Goal: Find specific page/section: Find specific page/section

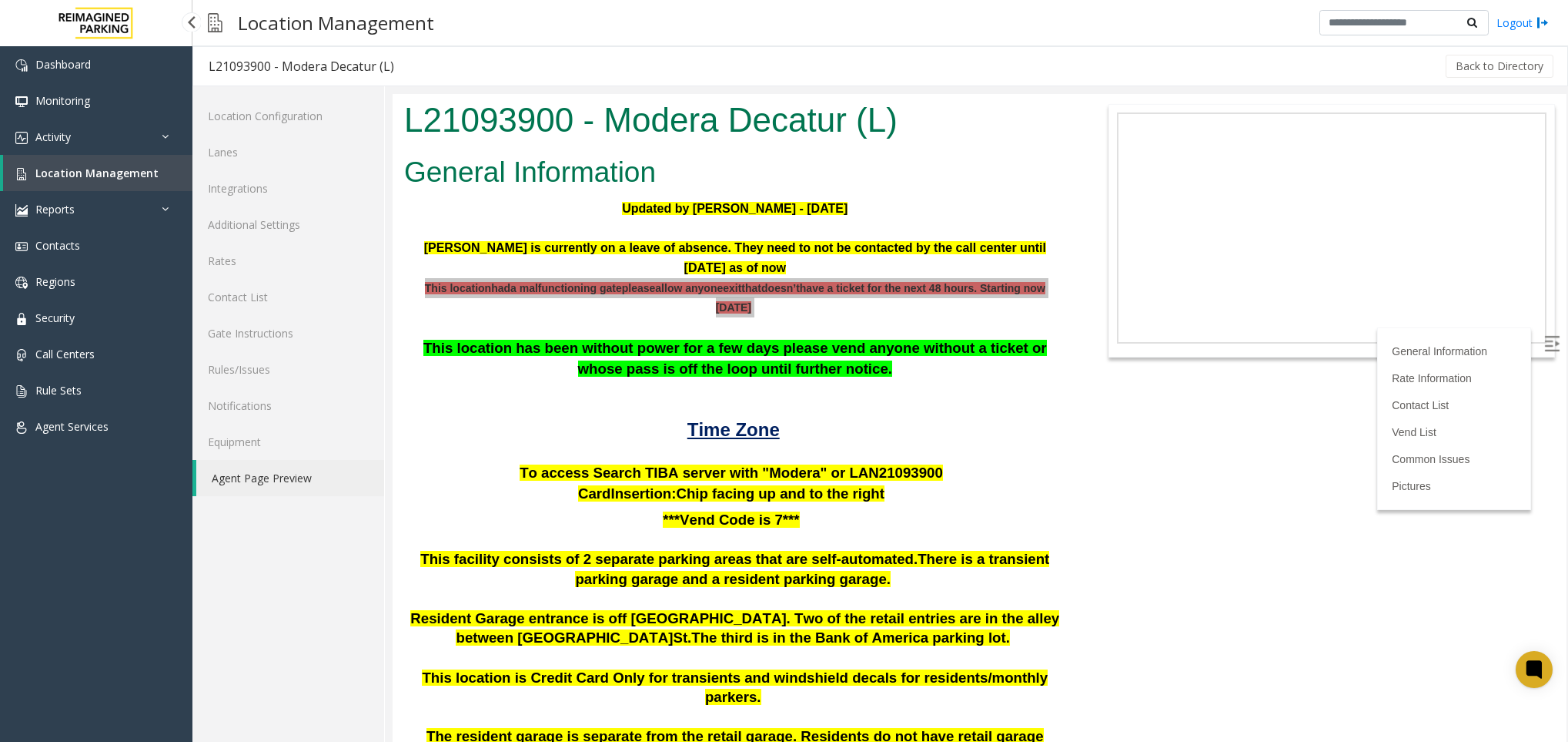
click at [107, 178] on span "Location Management" at bounding box center [97, 172] width 123 height 15
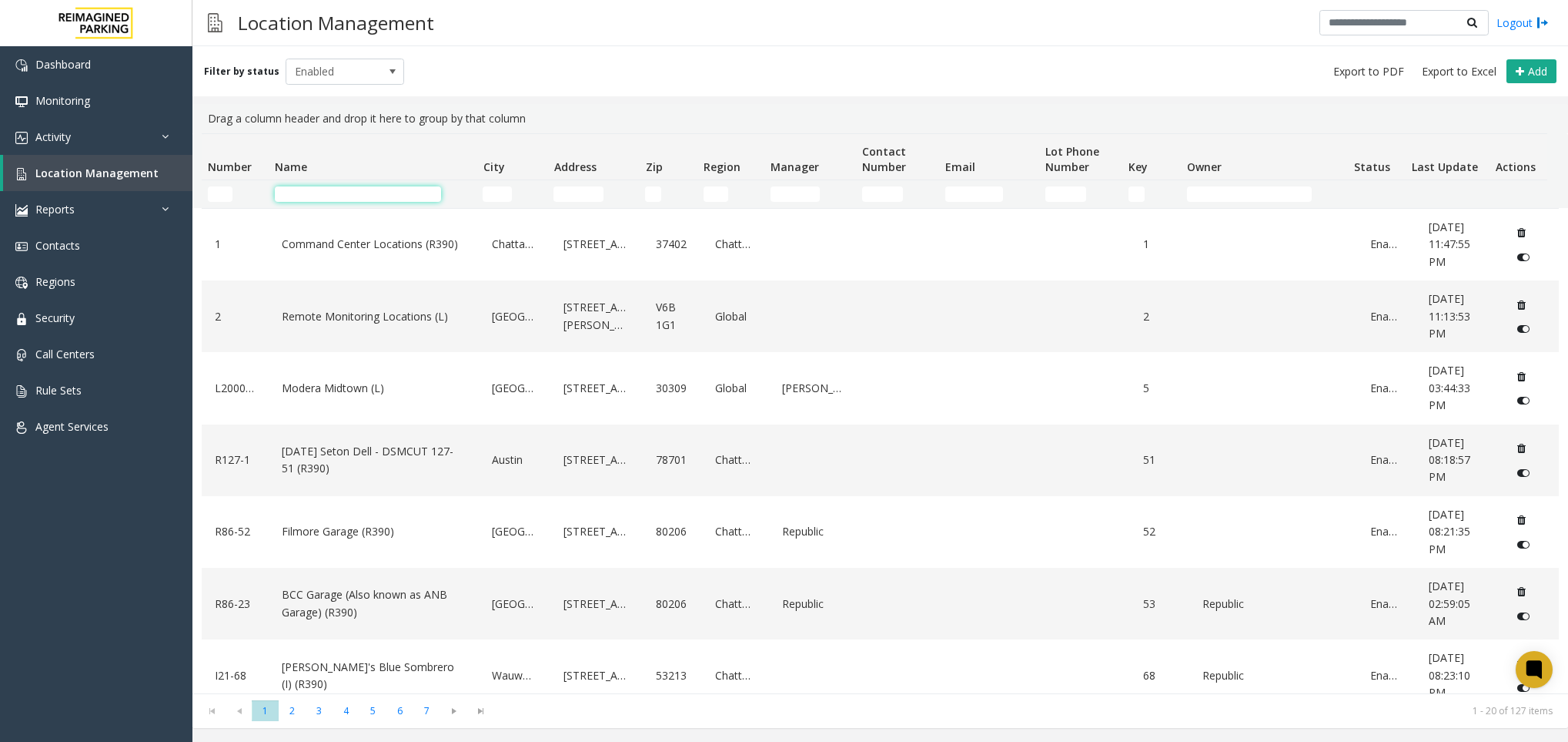
click at [380, 194] on input "Name Filter" at bounding box center [358, 194] width 166 height 15
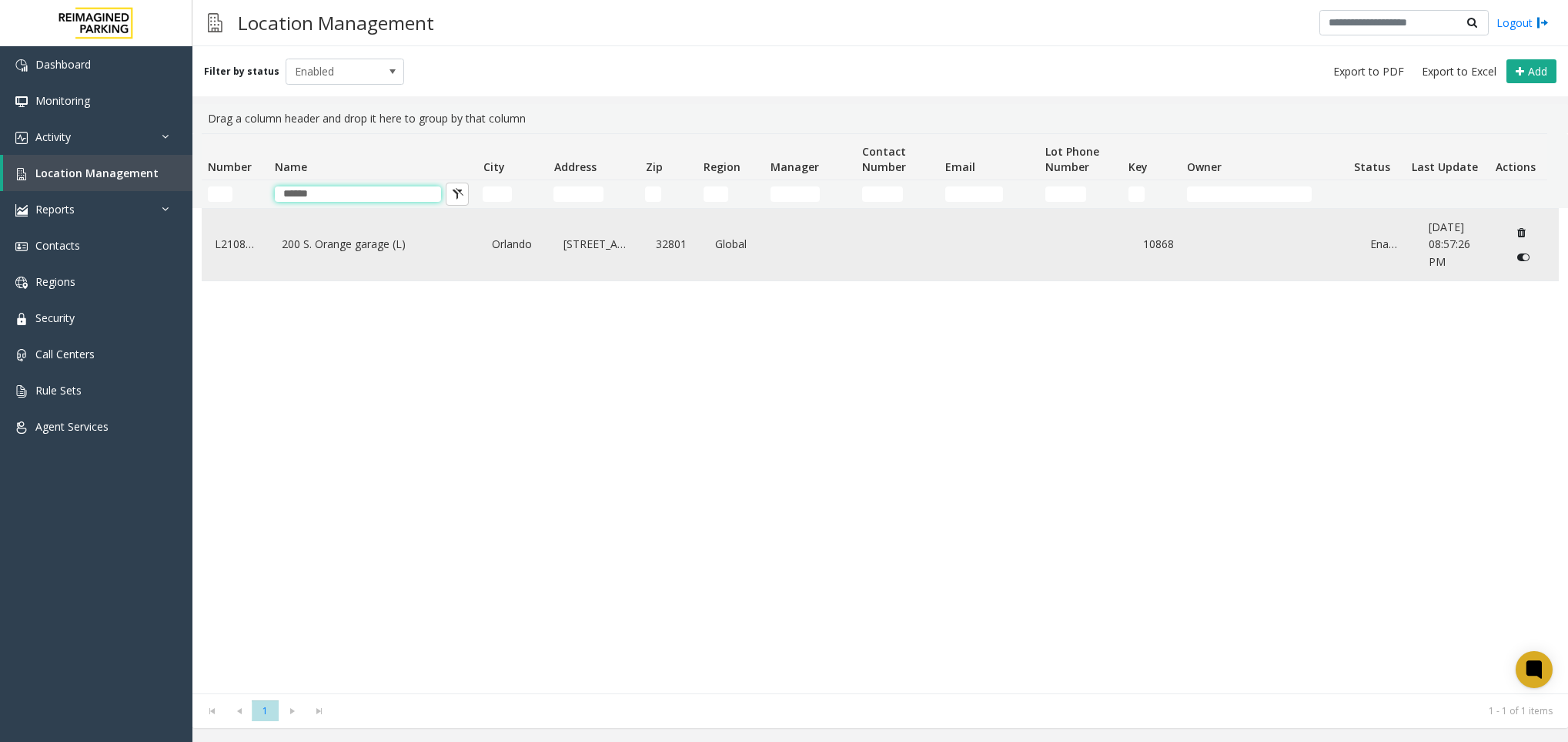
type input "******"
click at [346, 259] on div "200 S. Orange garage (L)" at bounding box center [374, 244] width 192 height 59
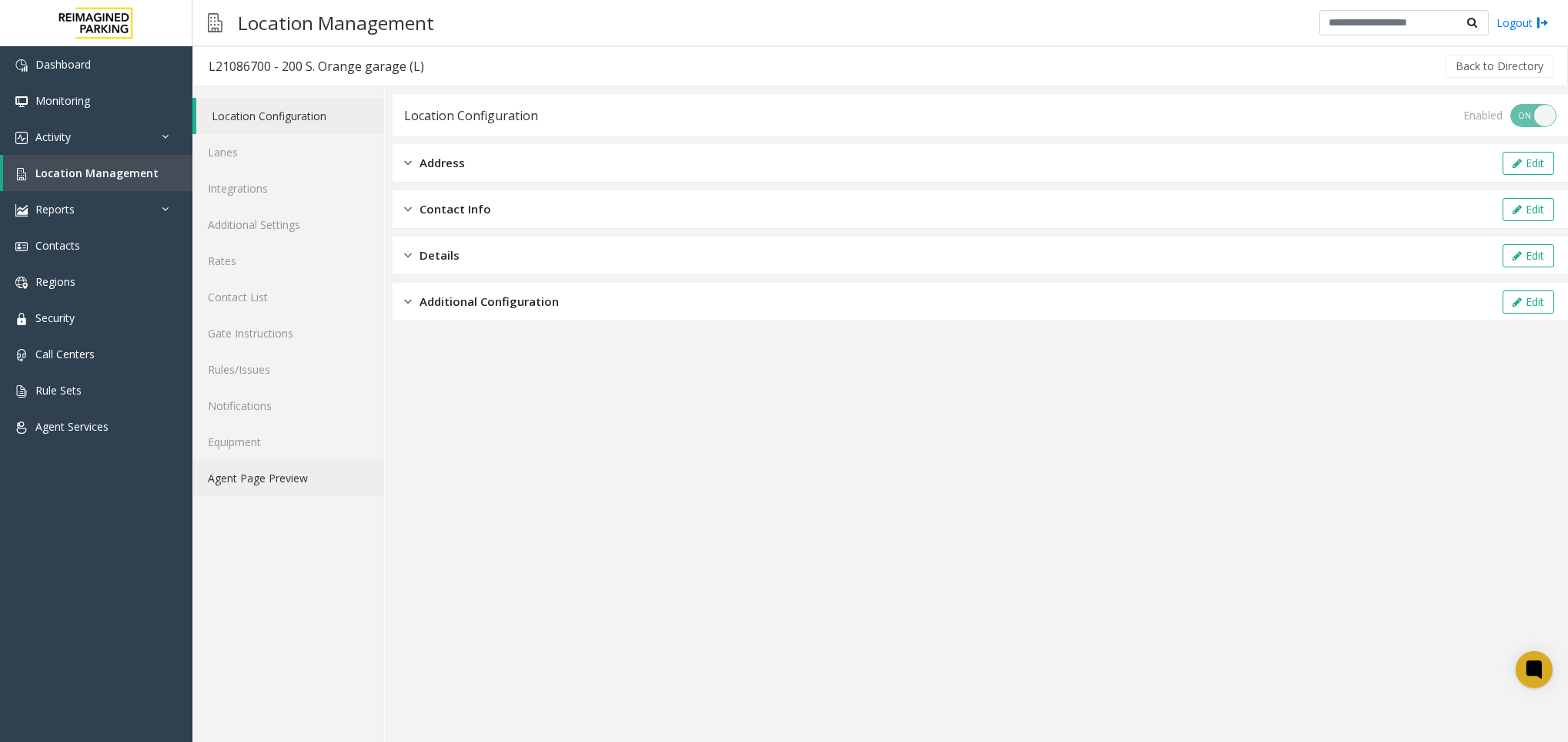
click at [320, 479] on link "Agent Page Preview" at bounding box center [288, 478] width 192 height 36
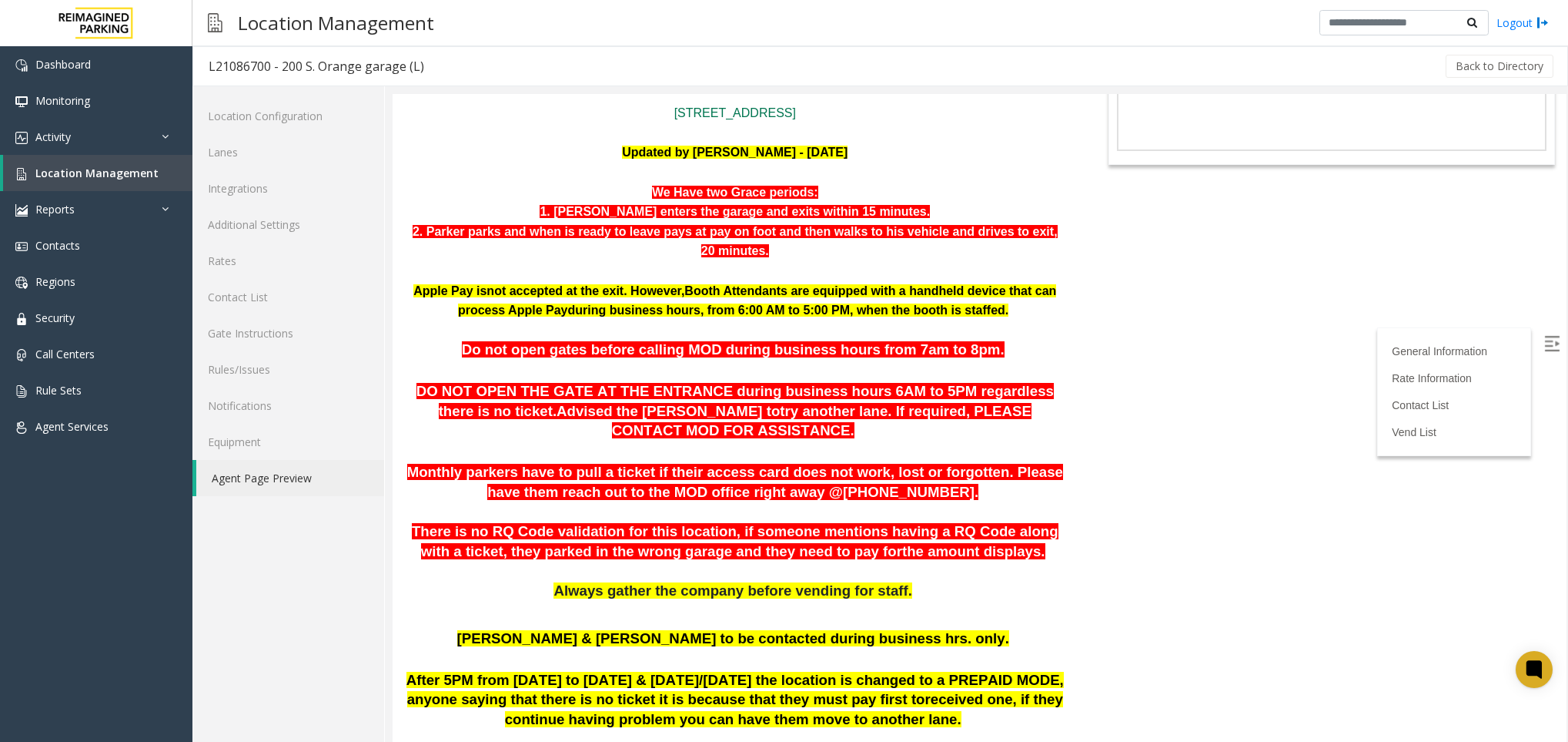
scroll to position [347, 0]
